Goal: Transaction & Acquisition: Purchase product/service

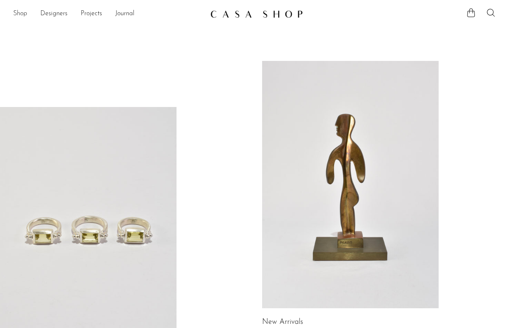
click at [16, 19] on link "Shop" at bounding box center [20, 14] width 14 height 11
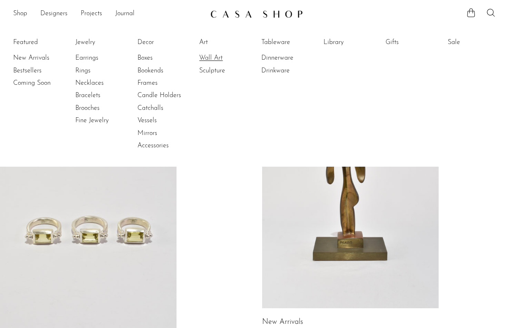
click at [218, 56] on link "Wall Art" at bounding box center [230, 57] width 62 height 9
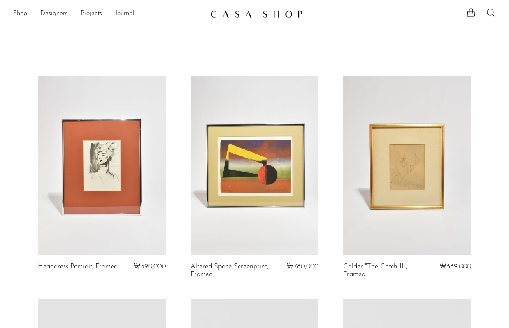
click at [403, 156] on link at bounding box center [407, 165] width 128 height 179
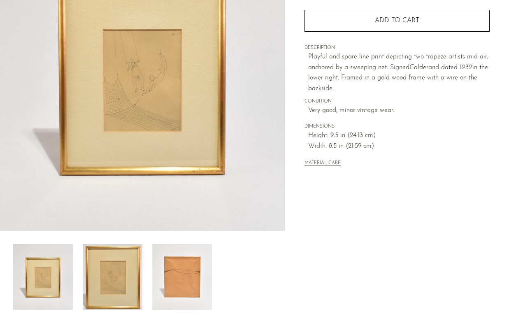
scroll to position [133, 0]
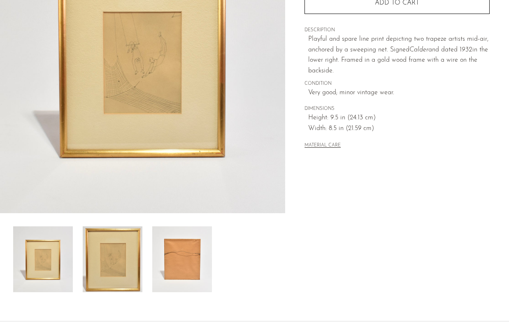
click at [93, 273] on img at bounding box center [113, 259] width 60 height 66
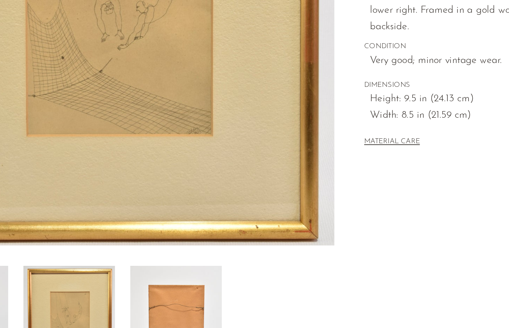
click at [192, 153] on img at bounding box center [142, 59] width 285 height 308
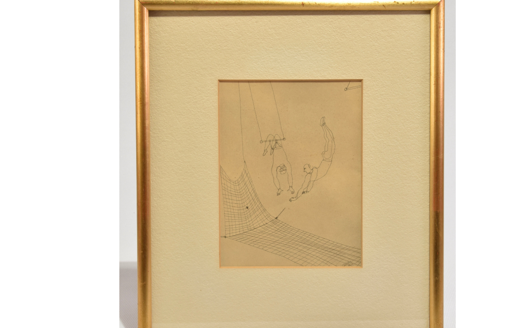
click at [298, 232] on img at bounding box center [254, 164] width 219 height 328
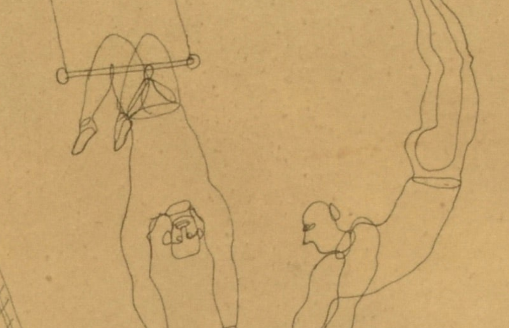
click at [269, 191] on img at bounding box center [205, 205] width 1234 height 1849
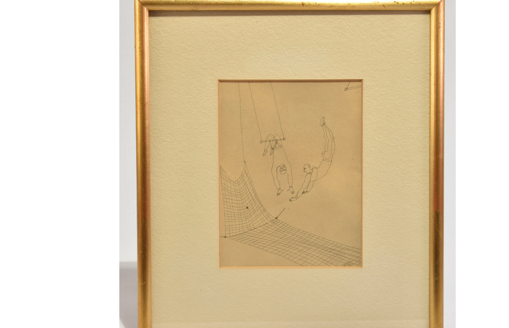
click at [103, 122] on div at bounding box center [254, 164] width 509 height 328
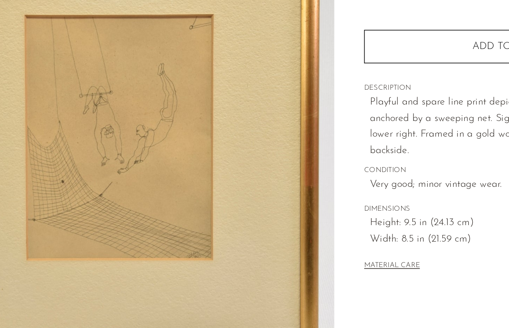
scroll to position [68, 0]
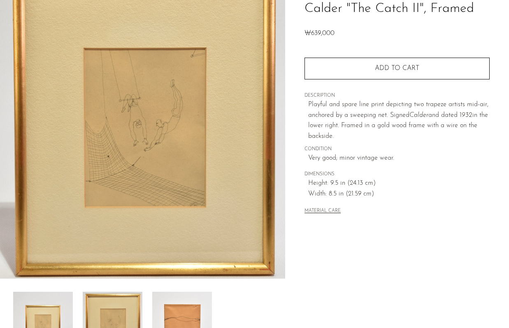
click at [317, 208] on button "MATERIAL CARE" at bounding box center [322, 211] width 36 height 6
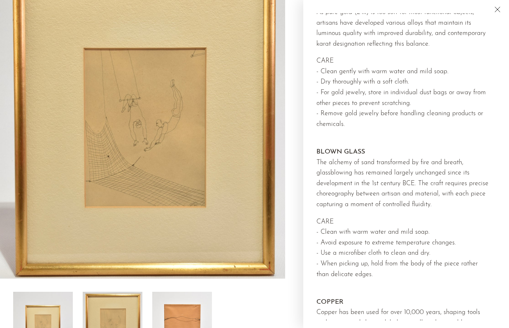
scroll to position [722, 0]
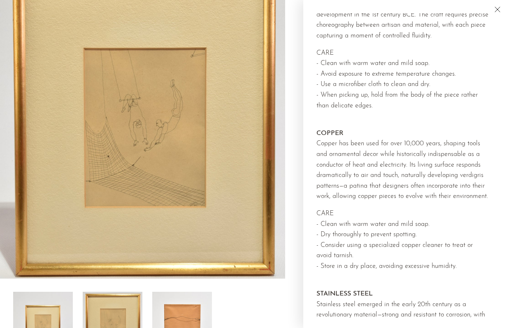
click at [62, 305] on img at bounding box center [43, 325] width 60 height 66
